Goal: Task Accomplishment & Management: Complete application form

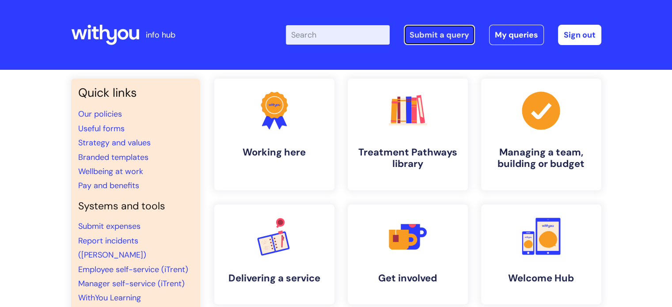
click at [435, 34] on link "Submit a query" at bounding box center [439, 35] width 71 height 20
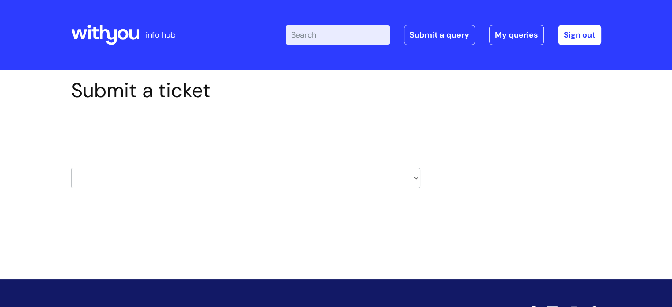
click at [415, 177] on select "HR / People IT and Support Clinical Drug Alerts Finance Accounts Data Support T…" at bounding box center [245, 178] width 349 height 20
select select "it_and_support"
click at [71, 168] on select "HR / People IT and Support Clinical Drug Alerts Finance Accounts Data Support T…" at bounding box center [245, 178] width 349 height 20
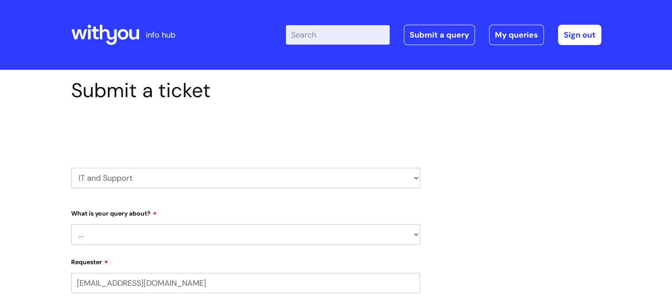
select select "80004418200"
click at [403, 238] on select "... Mobile Phone Reset & MFA Accounts, Starters and Leavers IT Hardware issue I…" at bounding box center [245, 234] width 349 height 20
select select "Something Else"
click at [71, 224] on select "... Mobile Phone Reset & MFA Accounts, Starters and Leavers IT Hardware issue I…" at bounding box center [245, 234] width 349 height 20
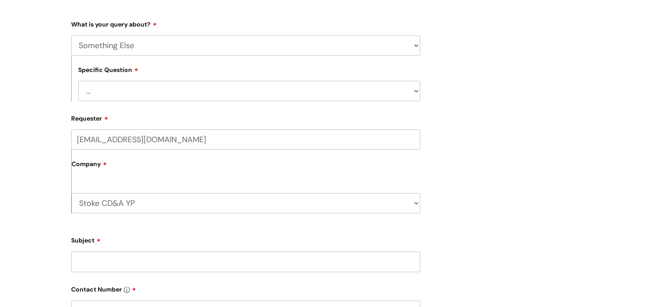
scroll to position [201, 0]
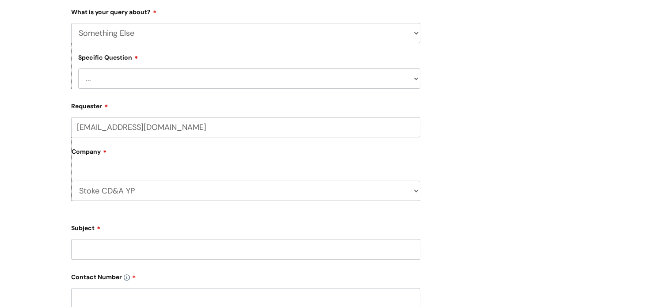
click at [336, 84] on select "... My problem is not listed" at bounding box center [249, 78] width 342 height 20
select select "My problem is not listed"
click at [78, 68] on select "... My problem is not listed" at bounding box center [249, 78] width 342 height 20
click at [163, 195] on select "Stoke CD&A YP WithYou Current Staff" at bounding box center [246, 191] width 348 height 20
select select "80004418241"
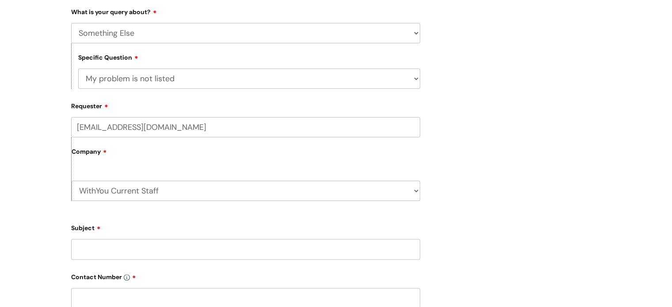
click at [72, 181] on select "Stoke CD&A YP WithYou Current Staff" at bounding box center [246, 191] width 348 height 20
click at [141, 257] on input "Subject" at bounding box center [245, 249] width 349 height 20
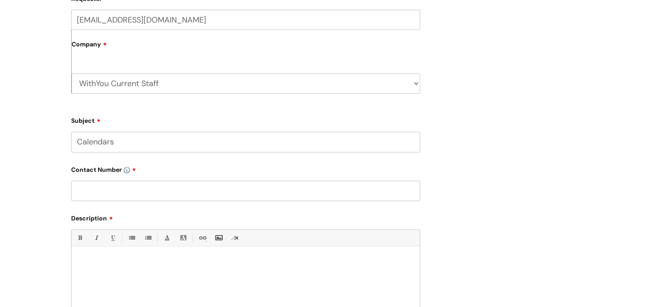
scroll to position [332, 0]
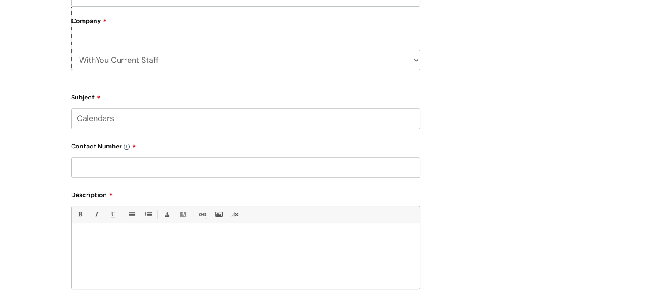
type input "Calendars"
click at [178, 169] on input "text" at bounding box center [245, 167] width 349 height 20
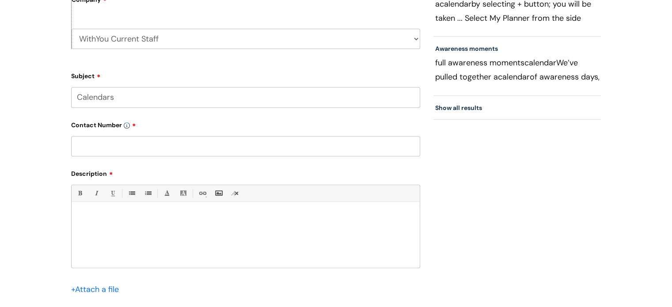
scroll to position [355, 0]
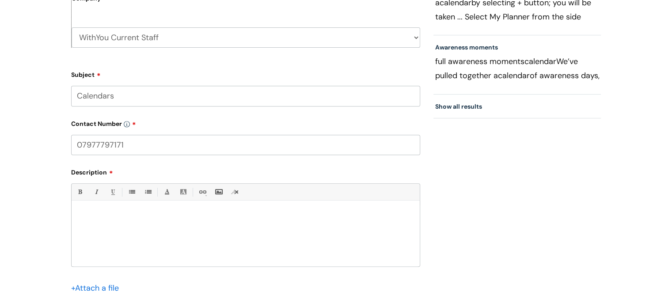
type input "07977797171"
click at [313, 247] on div at bounding box center [246, 235] width 348 height 61
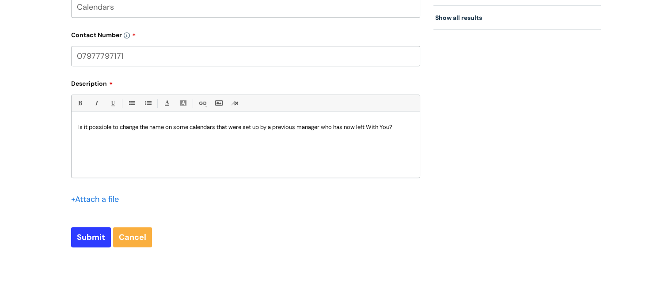
scroll to position [463, 0]
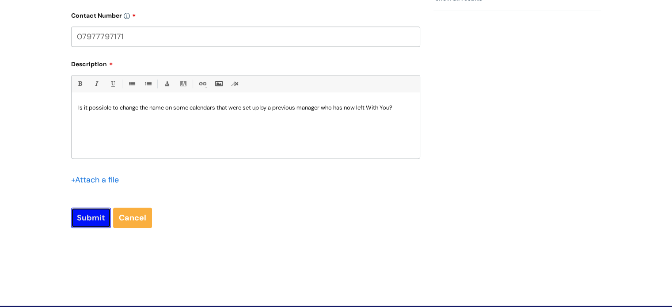
click at [91, 217] on input "Submit" at bounding box center [91, 218] width 40 height 20
type input "Please Wait..."
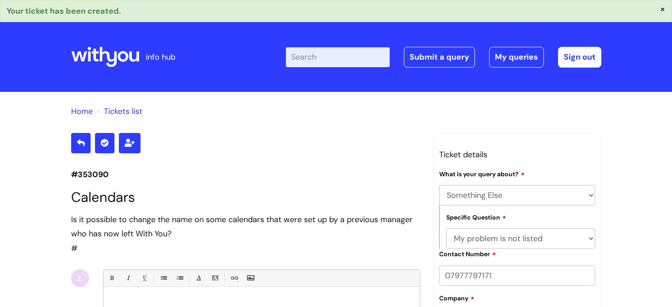
select select "Something Else"
select select "My problem is not listed"
